Goal: Obtain resource: Download file/media

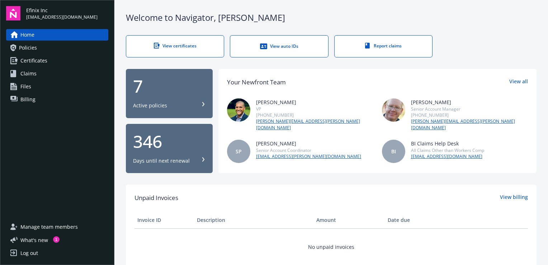
click at [22, 252] on div "Log out" at bounding box center [29, 252] width 18 height 11
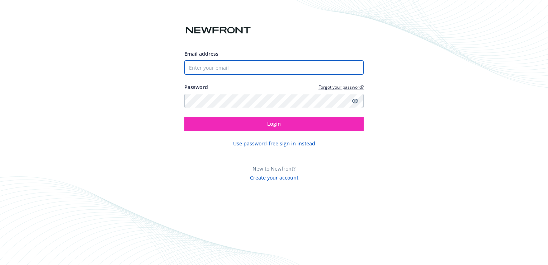
click at [268, 64] on input "Email address" at bounding box center [273, 67] width 179 height 14
type input "[EMAIL_ADDRESS][DOMAIN_NAME]"
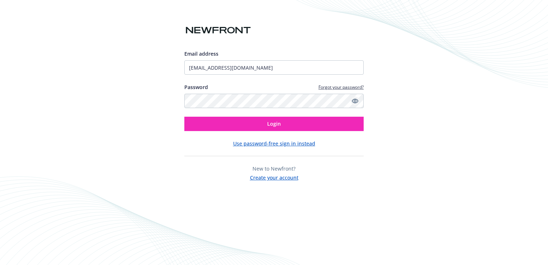
click at [352, 103] on icon "Show password" at bounding box center [355, 101] width 6 height 6
click at [415, 147] on div "Email address [EMAIL_ADDRESS][DOMAIN_NAME] Password Forgot your password? Login…" at bounding box center [274, 132] width 548 height 265
drag, startPoint x: 254, startPoint y: 28, endPoint x: 191, endPoint y: 31, distance: 62.5
click at [191, 31] on div "Email address ymchua@efinixinc.com Password Forgot your password? Login Use pas…" at bounding box center [273, 91] width 179 height 180
click at [444, 68] on div "Email address ymchua@efinixinc.com Password Forgot your password? Login Use pas…" at bounding box center [274, 132] width 548 height 265
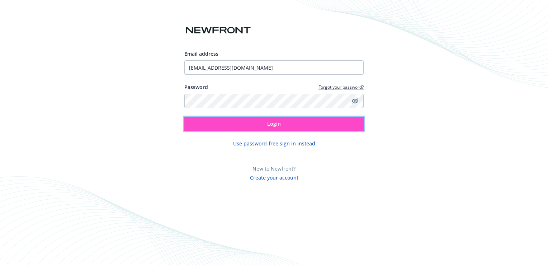
click at [228, 125] on button "Login" at bounding box center [273, 124] width 179 height 14
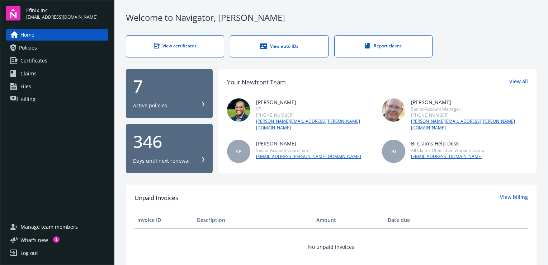
click at [186, 91] on div "7" at bounding box center [169, 85] width 72 height 17
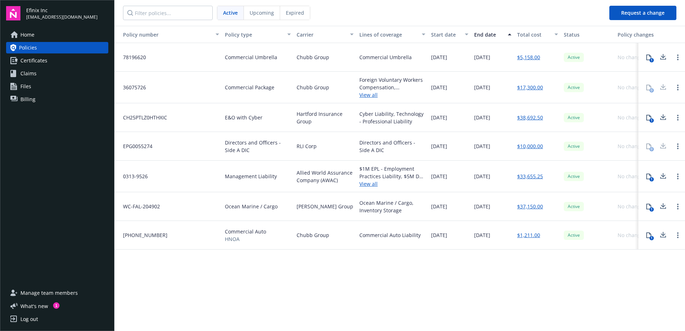
drag, startPoint x: 527, startPoint y: 0, endPoint x: 398, endPoint y: 287, distance: 314.9
click at [398, 264] on div "Policy number Policy type Carrier Lines of coverage Start date End date Total c…" at bounding box center [399, 178] width 571 height 304
click at [23, 98] on span "Billing" at bounding box center [27, 99] width 15 height 11
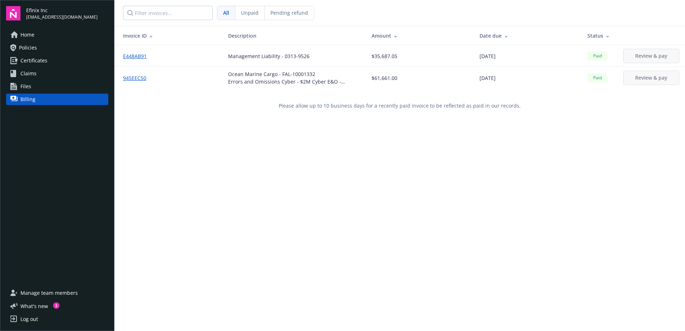
click at [253, 18] on div "Unpaid" at bounding box center [249, 13] width 29 height 14
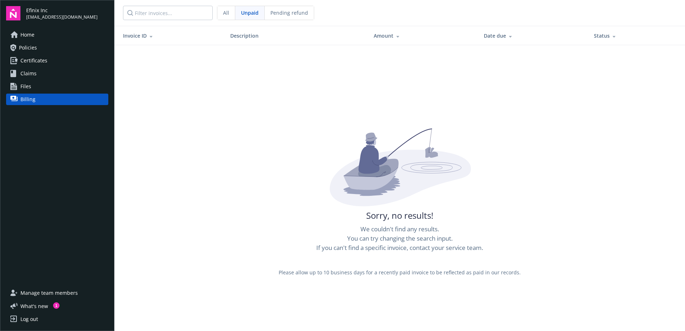
click at [289, 10] on div "Pending refund" at bounding box center [289, 13] width 49 height 14
click at [227, 14] on span "All" at bounding box center [226, 13] width 6 height 8
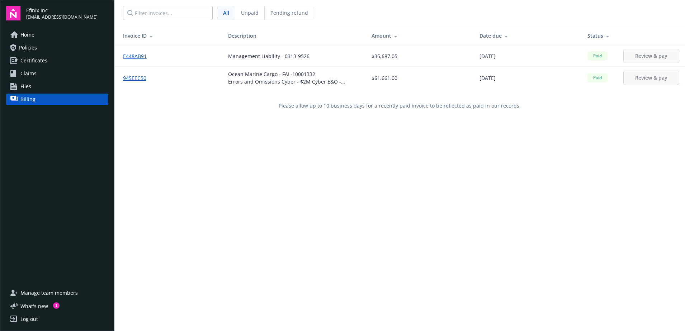
click at [173, 174] on div "Invoice ID Description Amount Date due Status E448AB91 Management Liability - 0…" at bounding box center [399, 191] width 571 height 331
click at [52, 40] on link "Home" at bounding box center [57, 34] width 102 height 11
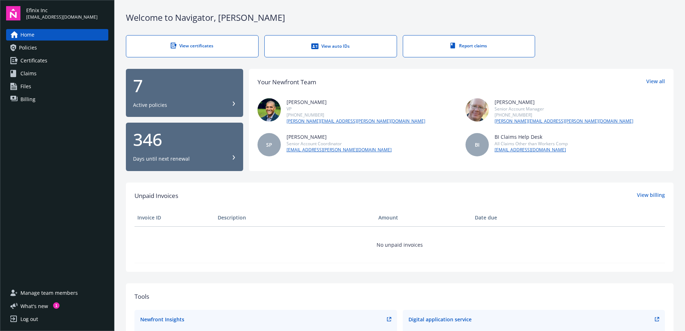
click at [188, 92] on div "7" at bounding box center [184, 85] width 103 height 17
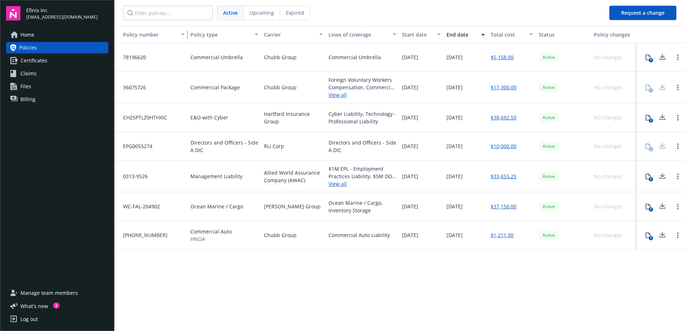
drag, startPoint x: 220, startPoint y: 32, endPoint x: 184, endPoint y: 36, distance: 36.8
click at [184, 36] on div "button" at bounding box center [184, 34] width 4 height 17
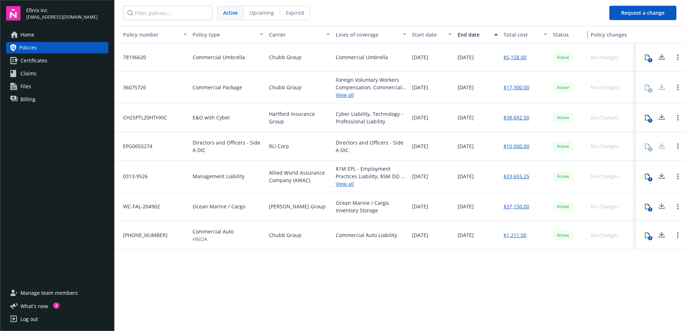
drag, startPoint x: 589, startPoint y: 32, endPoint x: 571, endPoint y: 36, distance: 18.7
click at [571, 36] on button "Status" at bounding box center [569, 34] width 38 height 17
click at [632, 33] on div "button" at bounding box center [632, 34] width 4 height 17
click at [515, 117] on link "$38,692.50" at bounding box center [519, 118] width 26 height 8
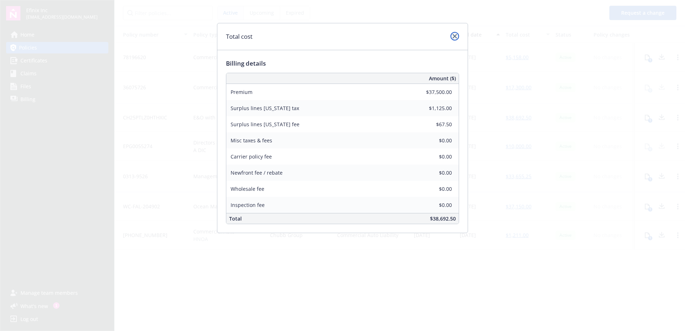
click at [454, 37] on icon "close" at bounding box center [455, 36] width 4 height 4
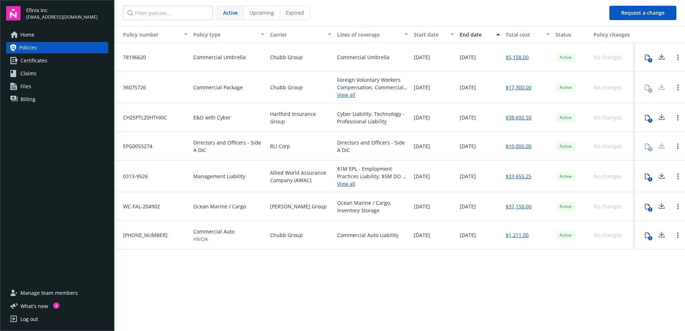
click at [528, 117] on link "$38,692.50" at bounding box center [519, 118] width 26 height 8
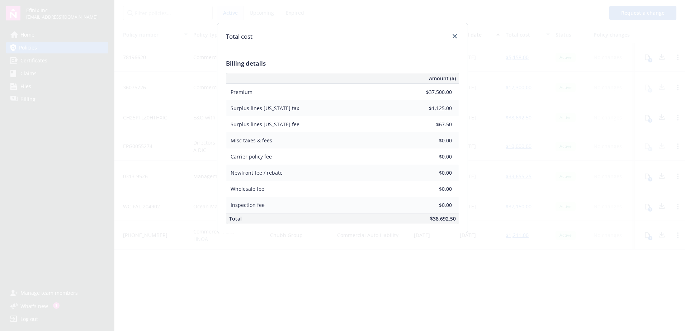
click at [486, 4] on div "Total cost Billing details Amount ($) Premium $37,500.00 Surplus lines Californ…" at bounding box center [342, 165] width 685 height 331
click at [453, 37] on icon "close" at bounding box center [455, 36] width 4 height 4
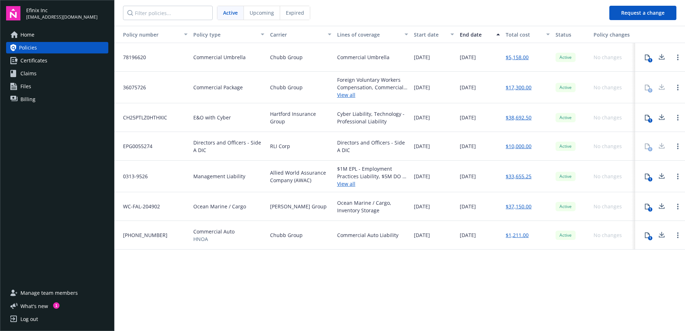
click at [514, 58] on link "$5,158.00" at bounding box center [517, 57] width 23 height 8
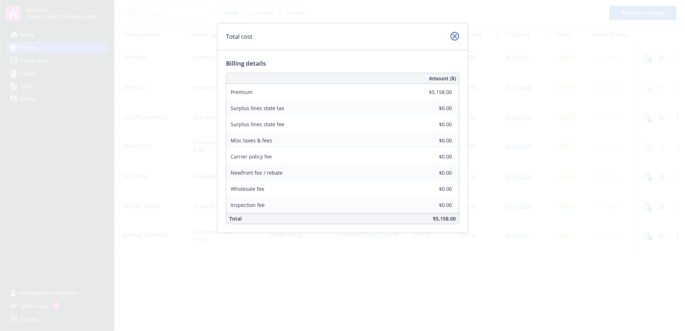
click at [454, 37] on icon "close" at bounding box center [455, 36] width 4 height 4
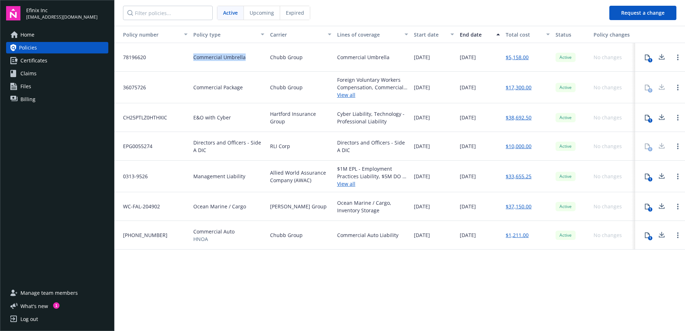
drag, startPoint x: 198, startPoint y: 60, endPoint x: 241, endPoint y: 62, distance: 43.1
click at [241, 62] on div "78196620 Commercial Umbrella Chubb Group Commercial Umbrella 08/01/2025 08/01/2…" at bounding box center [399, 57] width 571 height 29
click at [521, 58] on link "$5,158.00" at bounding box center [517, 57] width 23 height 8
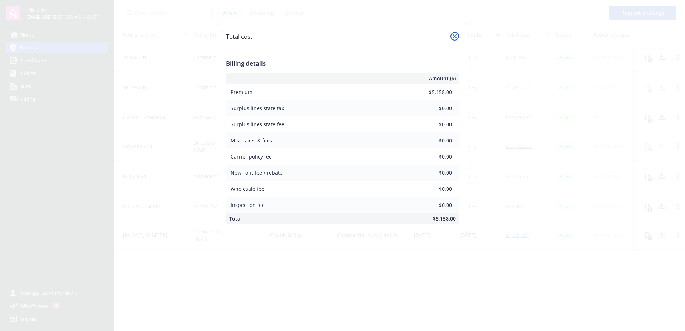
click at [455, 38] on link "close" at bounding box center [455, 36] width 9 height 9
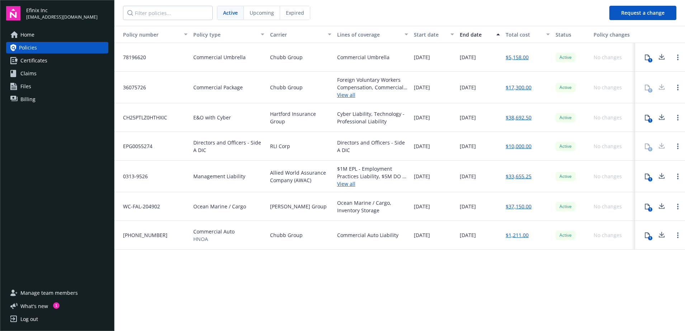
click at [526, 237] on link "$1,211.00" at bounding box center [517, 235] width 23 height 8
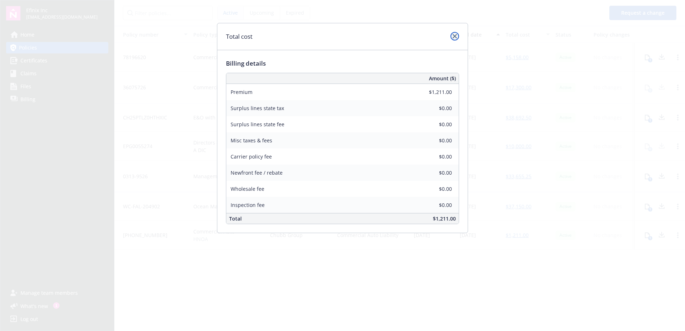
click at [454, 36] on icon "close" at bounding box center [455, 36] width 4 height 4
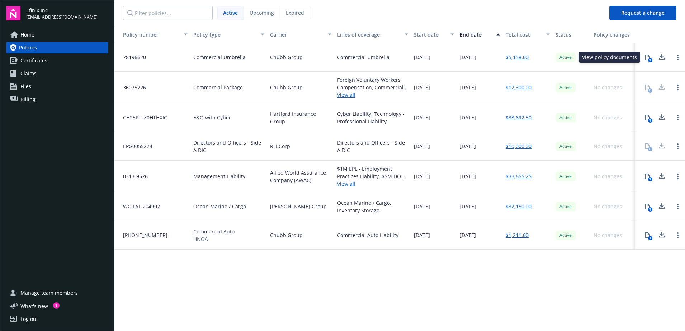
click at [649, 58] on div "1" at bounding box center [650, 60] width 4 height 4
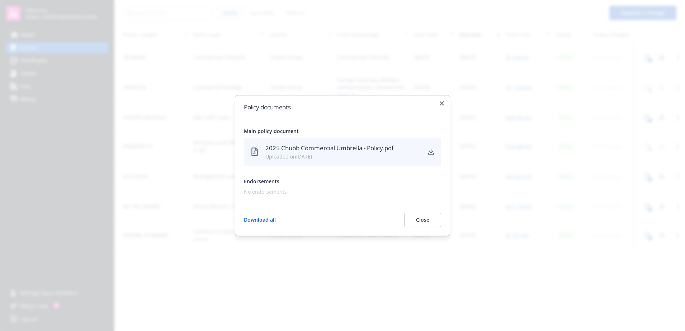
click at [321, 152] on div "2025 Chubb Commercial Umbrella - Policy.pdf" at bounding box center [343, 147] width 156 height 9
click at [443, 103] on icon "button" at bounding box center [442, 103] width 4 height 4
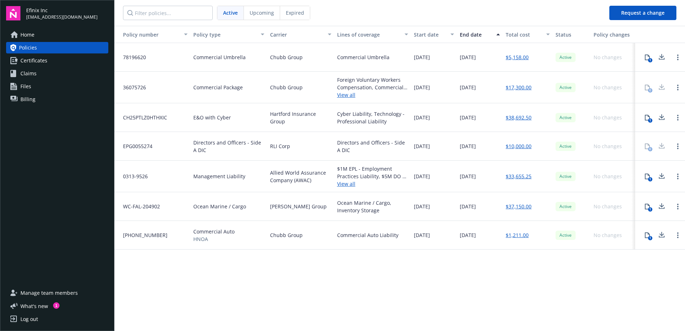
click at [647, 118] on icon at bounding box center [648, 118] width 6 height 6
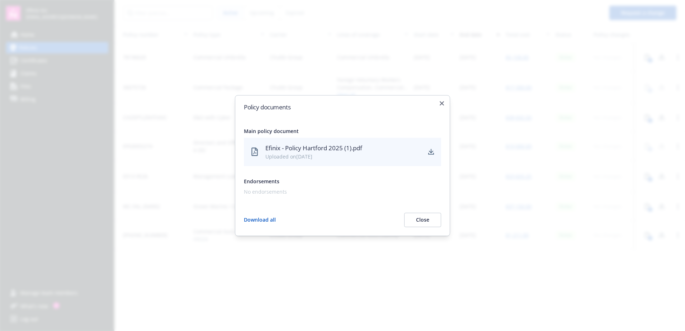
click at [369, 138] on div "Efinix - Policy Hartford 2025 (1).pdf Uploaded on 08/08/2025" at bounding box center [342, 152] width 197 height 28
click at [363, 146] on div "Efinix - Policy Hartford 2025 (1).pdf" at bounding box center [343, 147] width 156 height 9
drag, startPoint x: 363, startPoint y: 146, endPoint x: 405, endPoint y: 149, distance: 42.4
click at [405, 149] on div "Efinix - Policy Hartford 2025 (1).pdf" at bounding box center [343, 147] width 156 height 9
click at [433, 152] on icon "download" at bounding box center [431, 152] width 6 height 6
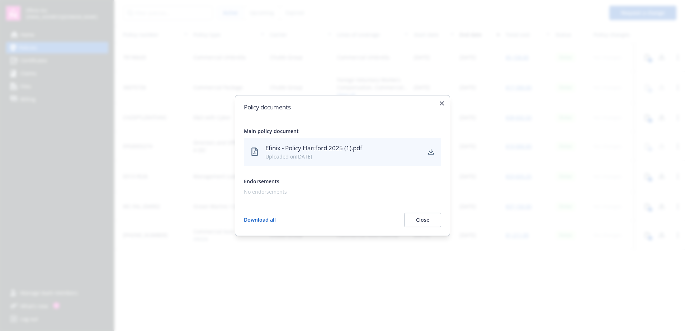
click at [438, 106] on h2 "Policy documents" at bounding box center [342, 107] width 197 height 6
click at [443, 105] on div "Policy documents Main policy document Efinix - Policy Hartford 2025 (1).pdf Upl…" at bounding box center [342, 165] width 215 height 141
click at [441, 104] on icon "button" at bounding box center [442, 103] width 4 height 4
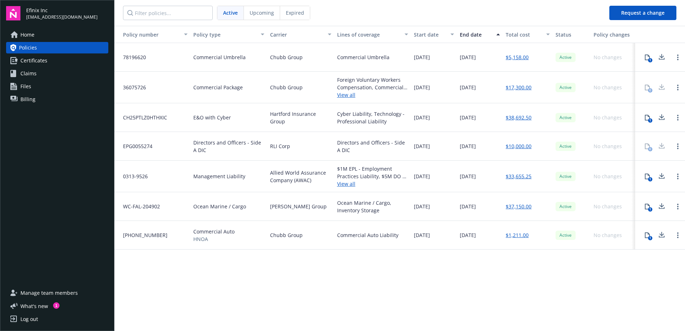
click at [474, 9] on nav "Active Upcoming Expired" at bounding box center [358, 13] width 489 height 26
click at [526, 148] on link "$10,000.00" at bounding box center [519, 146] width 26 height 8
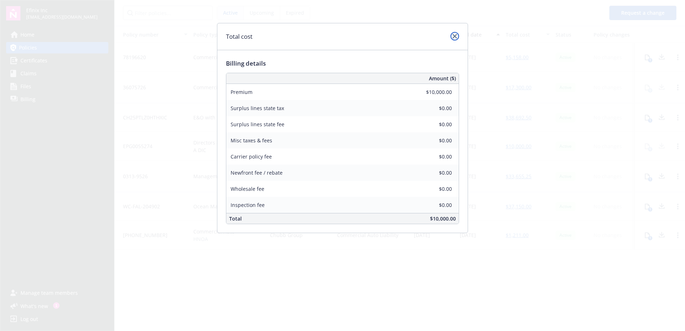
click at [454, 38] on icon "close" at bounding box center [455, 36] width 4 height 4
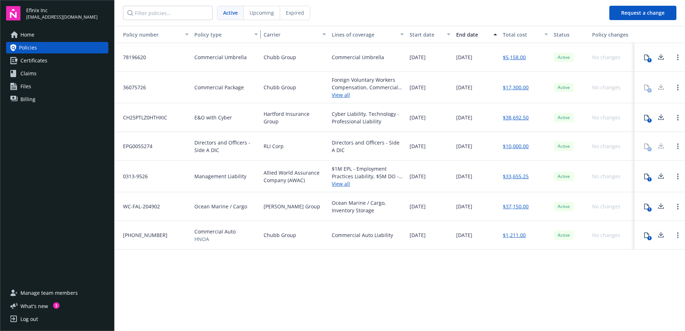
drag, startPoint x: 263, startPoint y: 36, endPoint x: 255, endPoint y: 33, distance: 8.3
click at [255, 33] on button "Policy type" at bounding box center [226, 34] width 69 height 17
drag, startPoint x: 404, startPoint y: 34, endPoint x: 409, endPoint y: 37, distance: 6.1
click at [408, 37] on div "button" at bounding box center [406, 34] width 4 height 17
click at [342, 185] on link "View all" at bounding box center [368, 184] width 77 height 8
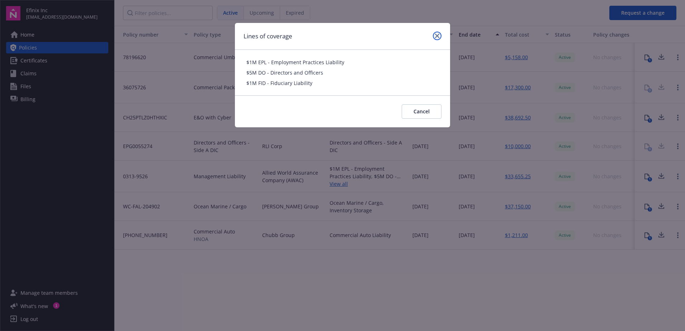
click at [439, 36] on icon "close" at bounding box center [437, 36] width 4 height 4
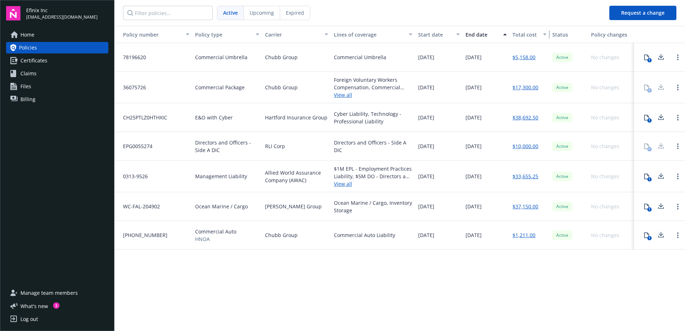
drag, startPoint x: 549, startPoint y: 33, endPoint x: 539, endPoint y: 33, distance: 10.0
click at [539, 33] on button "Total cost" at bounding box center [530, 34] width 40 height 17
drag, startPoint x: 588, startPoint y: 33, endPoint x: 581, endPoint y: 32, distance: 6.9
click at [581, 32] on button "Status" at bounding box center [571, 34] width 32 height 17
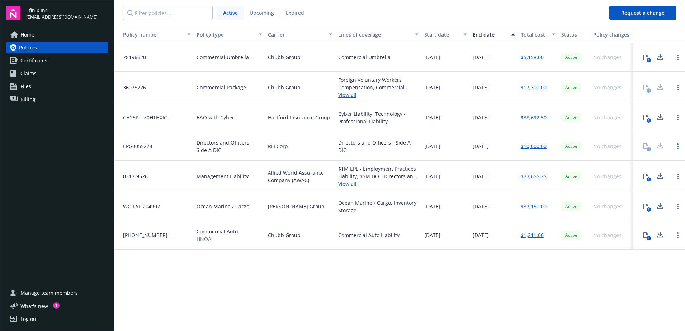
drag, startPoint x: 633, startPoint y: 34, endPoint x: 629, endPoint y: 33, distance: 3.7
click at [629, 33] on div "button" at bounding box center [630, 34] width 4 height 17
drag, startPoint x: 333, startPoint y: 30, endPoint x: 328, endPoint y: 30, distance: 4.7
click at [328, 30] on div "button" at bounding box center [329, 34] width 4 height 17
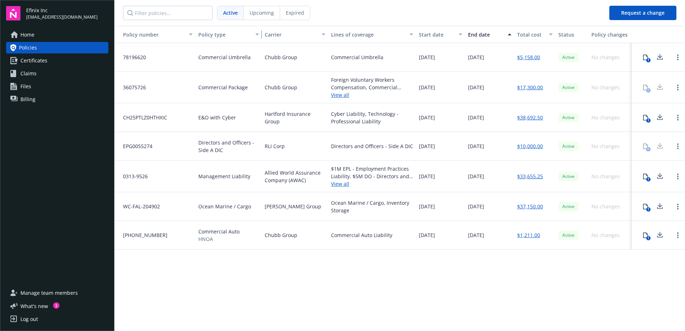
drag, startPoint x: 264, startPoint y: 35, endPoint x: 259, endPoint y: 34, distance: 5.8
click at [259, 34] on div "button" at bounding box center [259, 34] width 4 height 17
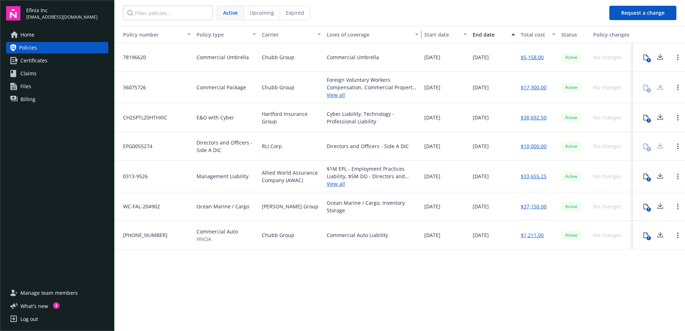
drag, startPoint x: 413, startPoint y: 36, endPoint x: 423, endPoint y: 33, distance: 11.3
click at [423, 33] on div "Policy number Policy type Carrier Lines of coverage Start date End date Total c…" at bounding box center [399, 34] width 571 height 17
click at [321, 30] on div "button" at bounding box center [319, 34] width 4 height 17
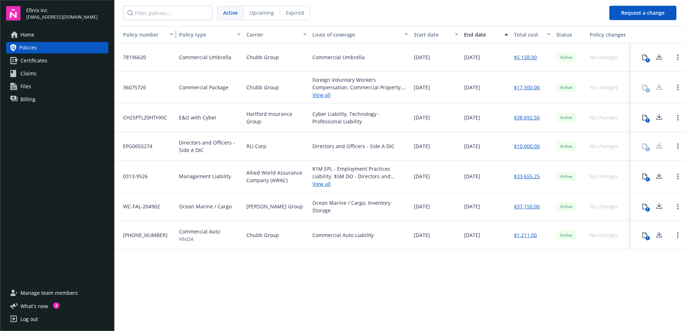
drag, startPoint x: 193, startPoint y: 34, endPoint x: 175, endPoint y: 33, distance: 18.0
click at [174, 33] on div "button" at bounding box center [173, 34] width 4 height 17
click at [347, 276] on div "Policy number Policy type Carrier Lines of coverage Start date End date Total c…" at bounding box center [399, 178] width 571 height 304
click at [46, 305] on span "What ' s new" at bounding box center [34, 306] width 28 height 8
click at [29, 103] on span "Billing" at bounding box center [27, 99] width 15 height 11
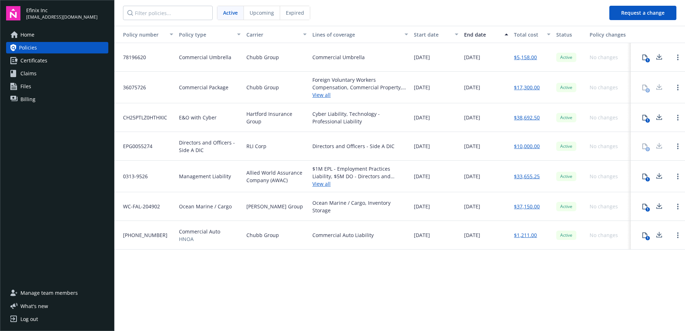
click at [28, 100] on span "Billing" at bounding box center [27, 99] width 15 height 11
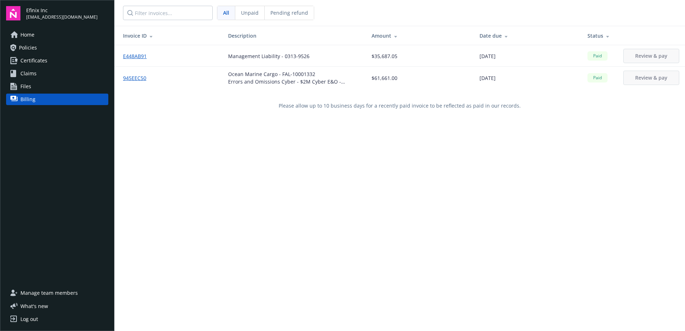
click at [29, 35] on span "Home" at bounding box center [27, 34] width 14 height 11
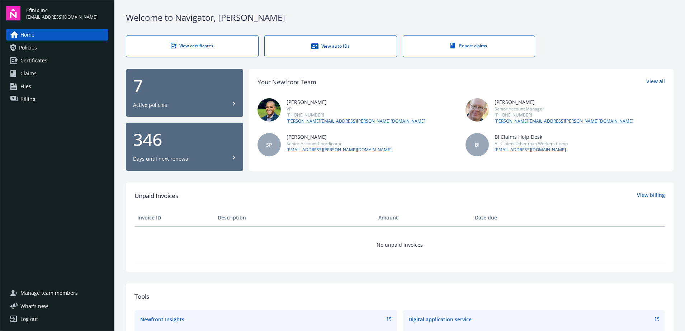
click at [165, 86] on div "7" at bounding box center [184, 85] width 103 height 17
